Goal: Information Seeking & Learning: Learn about a topic

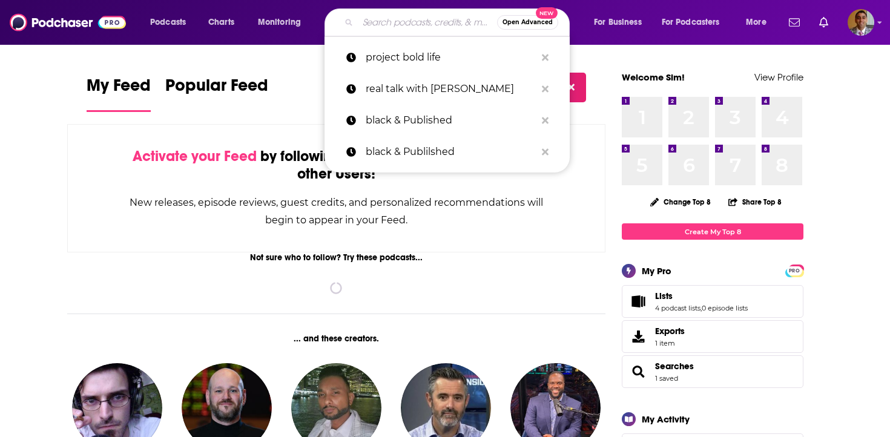
click at [415, 25] on input "Search podcasts, credits, & more..." at bounding box center [427, 22] width 139 height 19
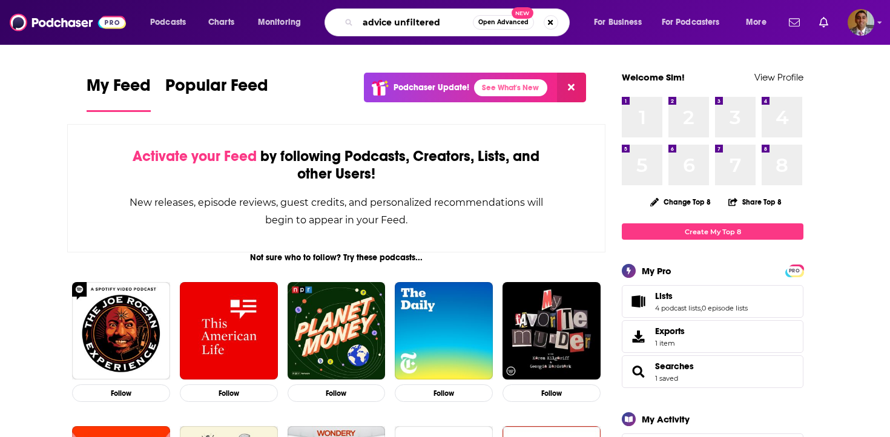
type input "advice unfiltered"
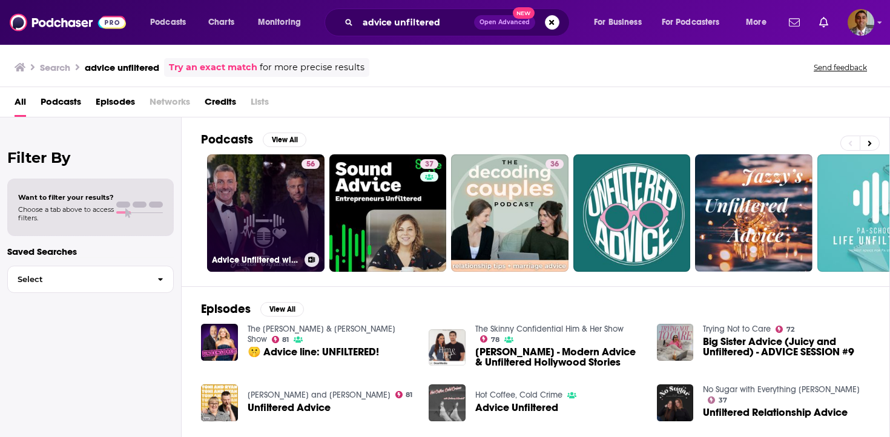
click at [310, 220] on div "56" at bounding box center [310, 205] width 18 height 93
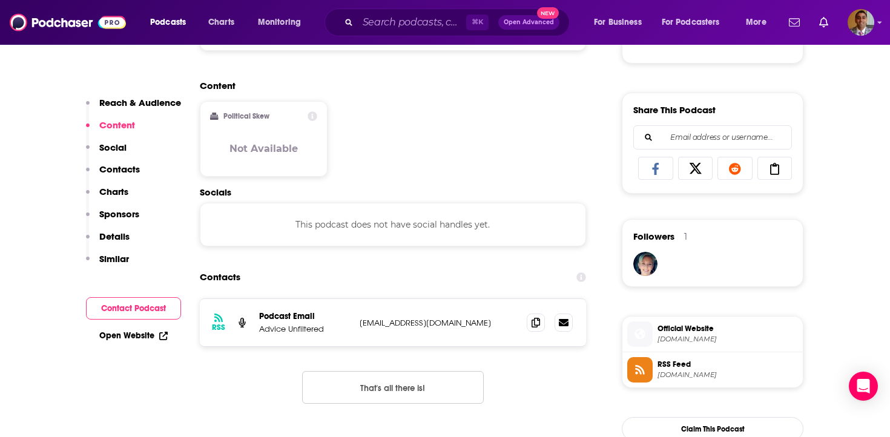
scroll to position [712, 0]
